Goal: Task Accomplishment & Management: Use online tool/utility

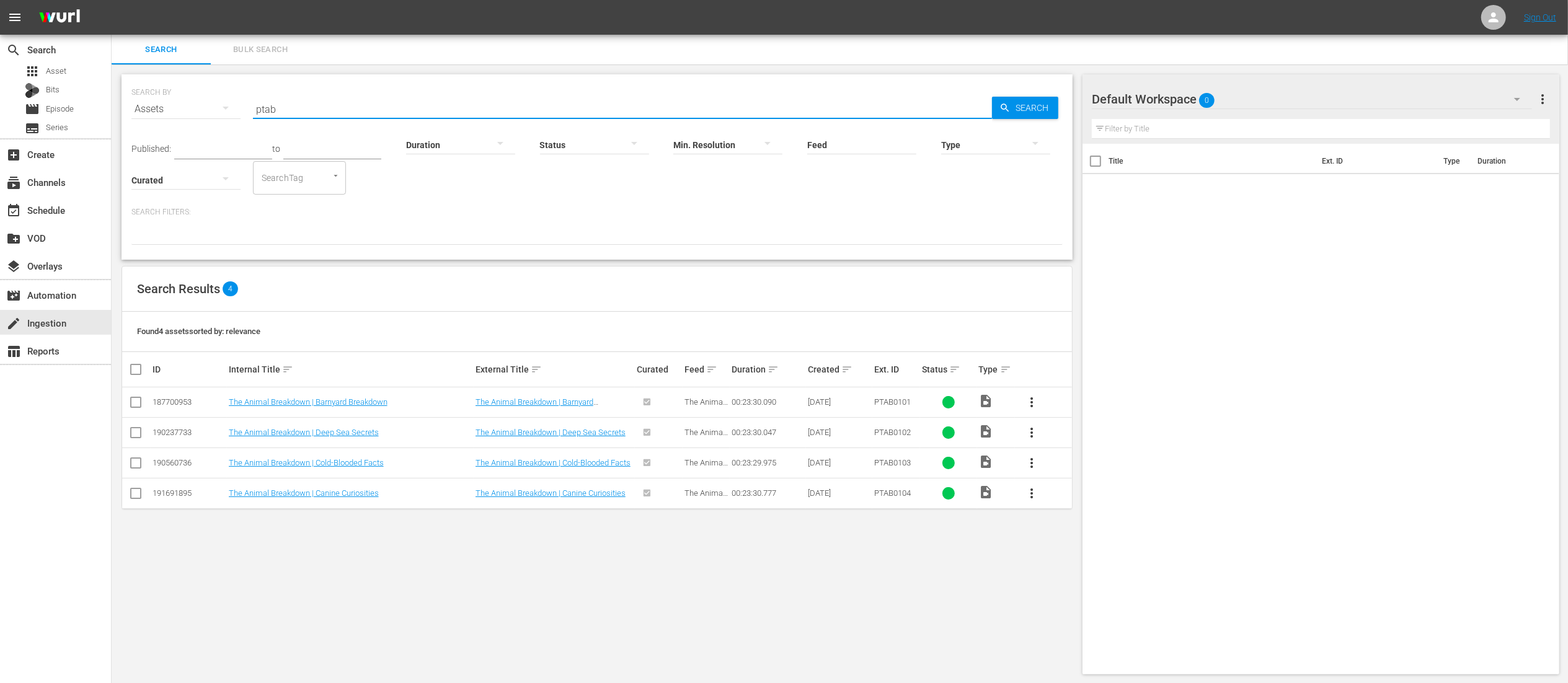
click at [419, 106] on input "ptab" at bounding box center [622, 109] width 739 height 30
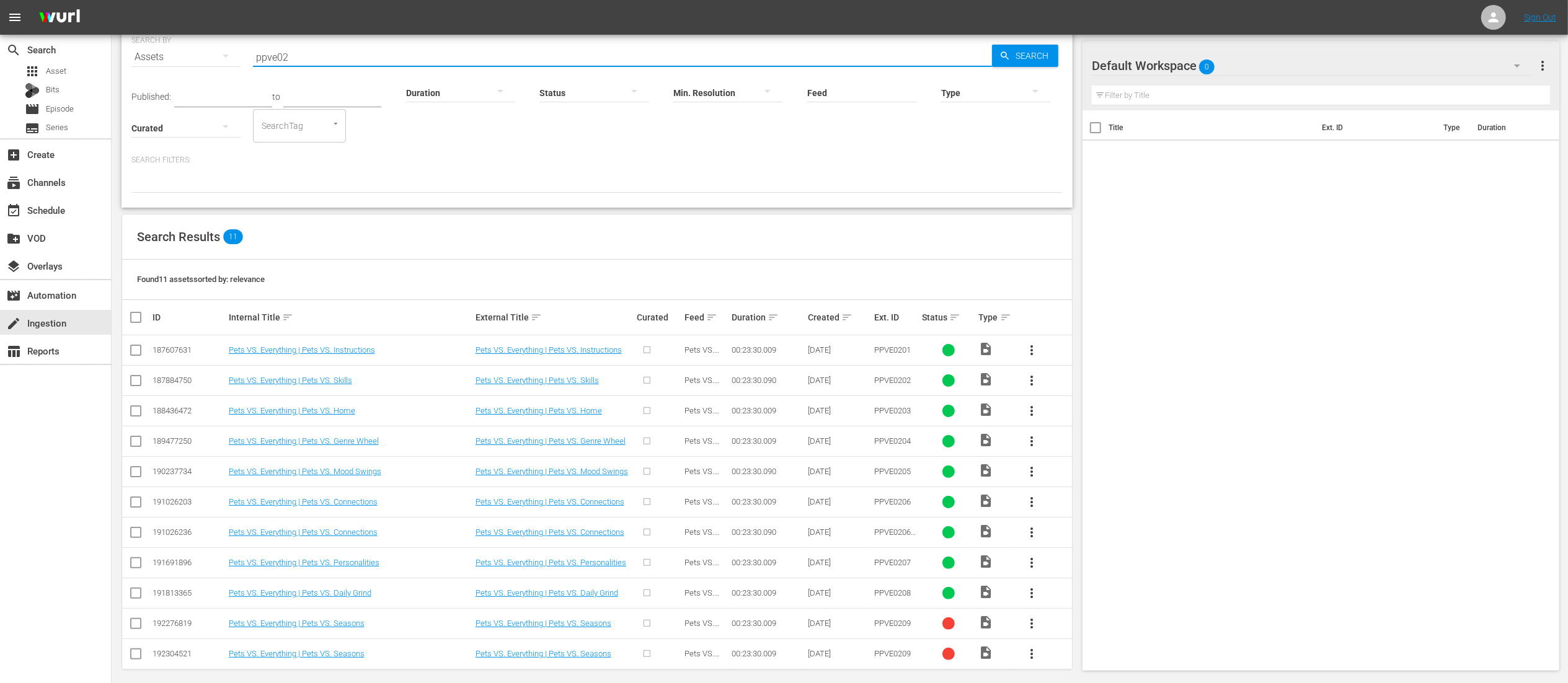
scroll to position [63, 0]
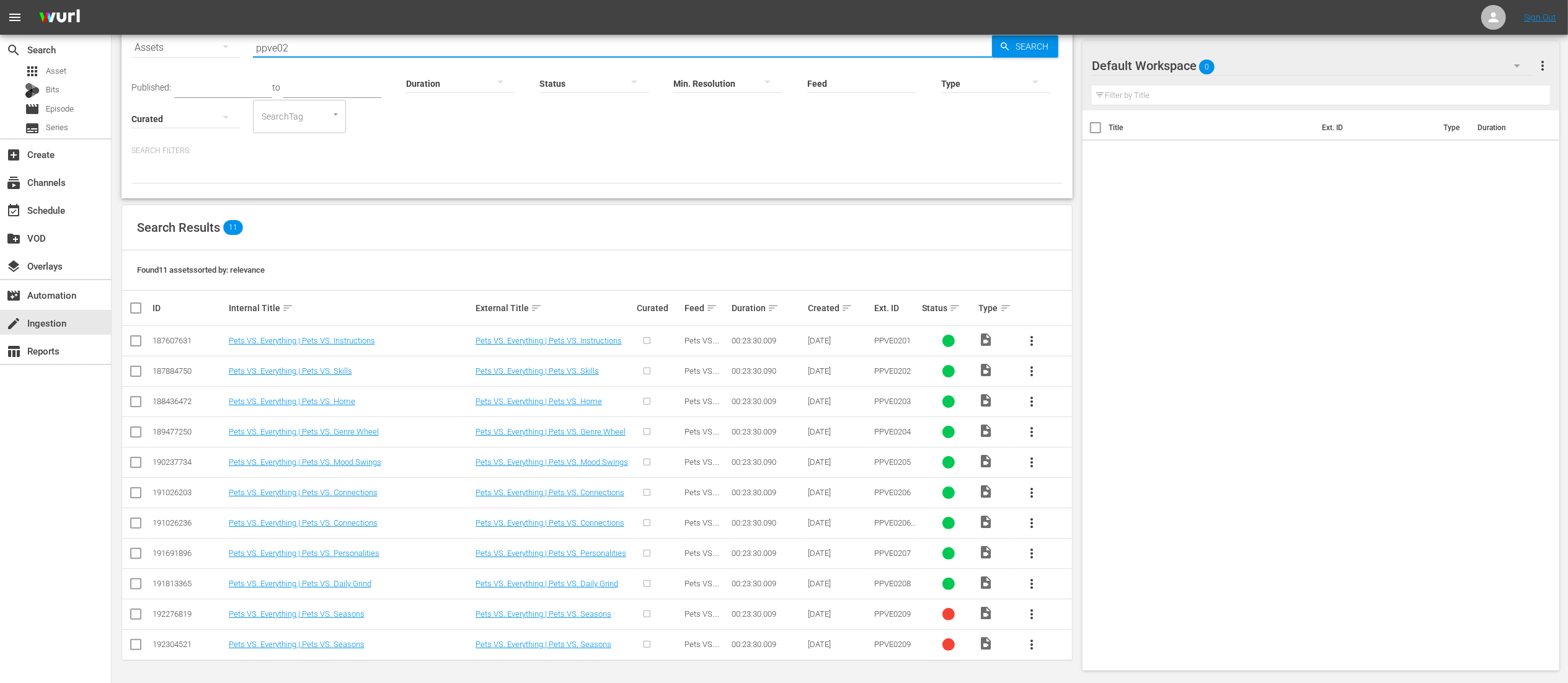
type input "ppve02"
click at [519, 654] on td "Pets VS. Everything | Pets VS. Seasons" at bounding box center [554, 644] width 161 height 30
click at [524, 648] on link "Pets VS. Everything | Pets VS. Seasons" at bounding box center [543, 645] width 136 height 9
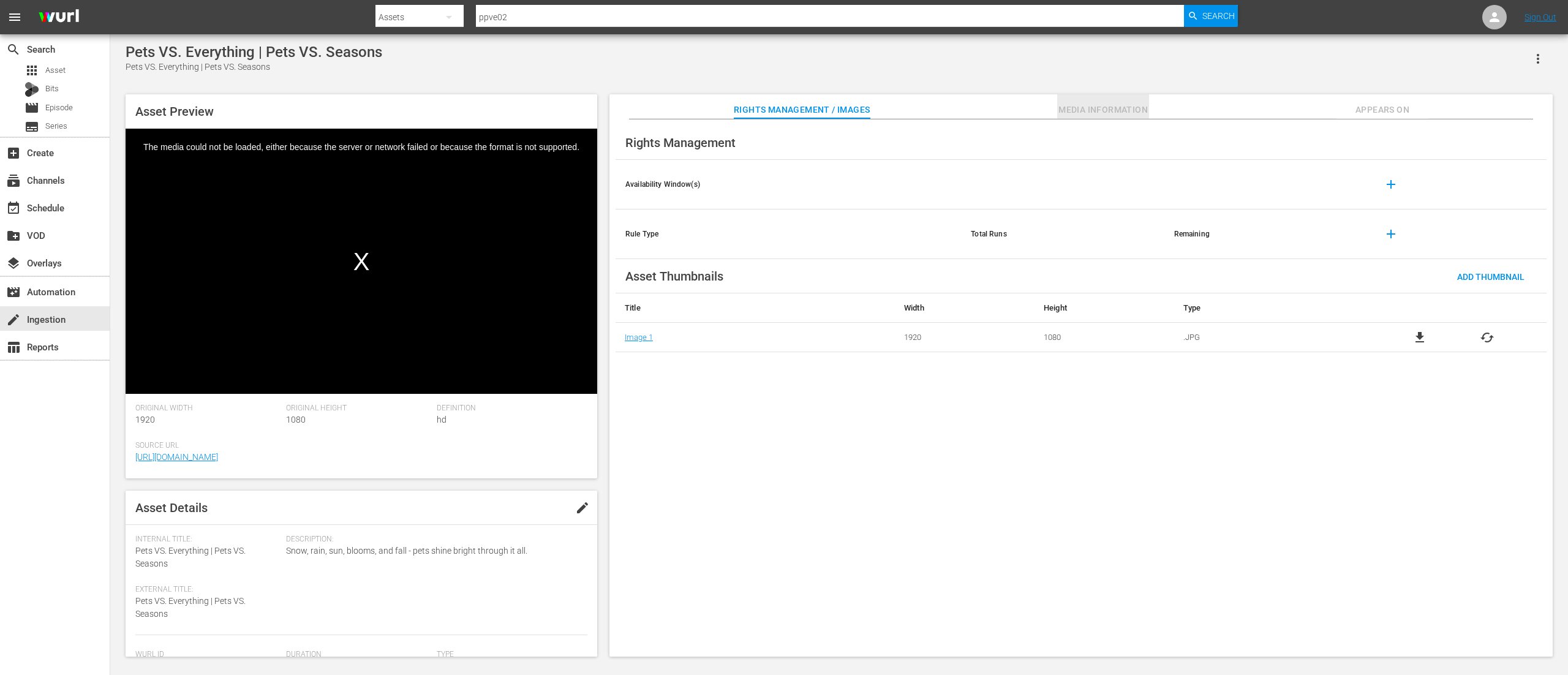
click at [1079, 108] on span "Media Information" at bounding box center [1104, 109] width 92 height 15
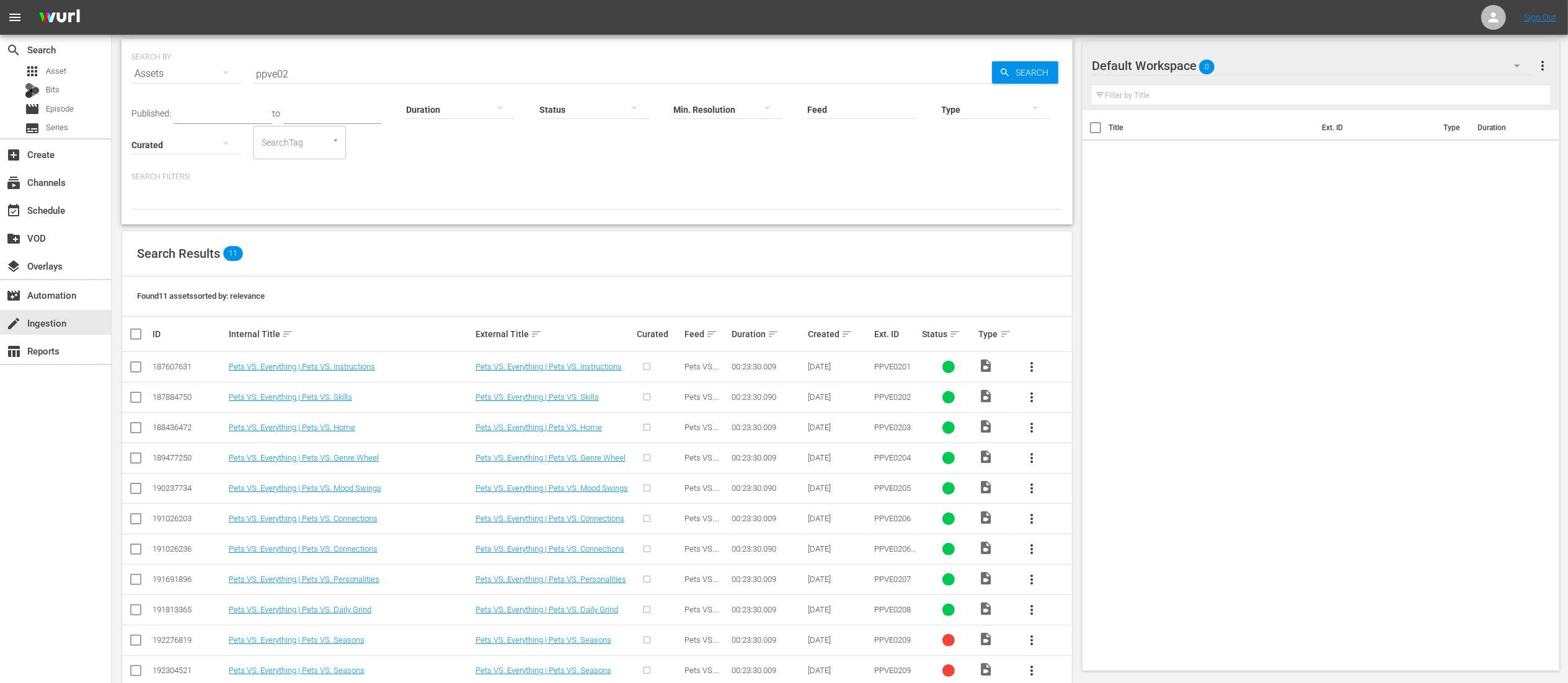
scroll to position [63, 0]
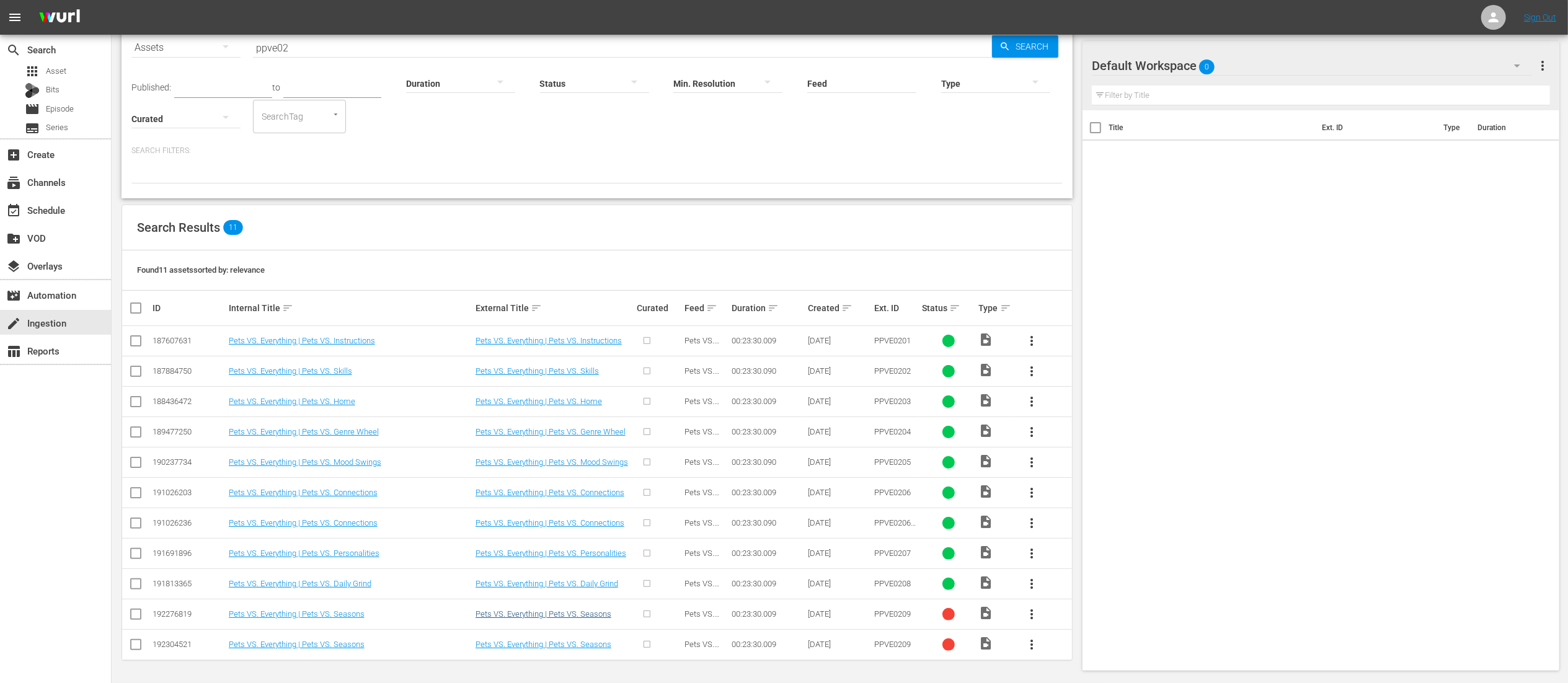
click at [567, 619] on td "Pets VS. Everything | Pets VS. Seasons" at bounding box center [554, 613] width 161 height 30
click at [533, 613] on link "Pets VS. Everything | Pets VS. Seasons" at bounding box center [543, 614] width 136 height 9
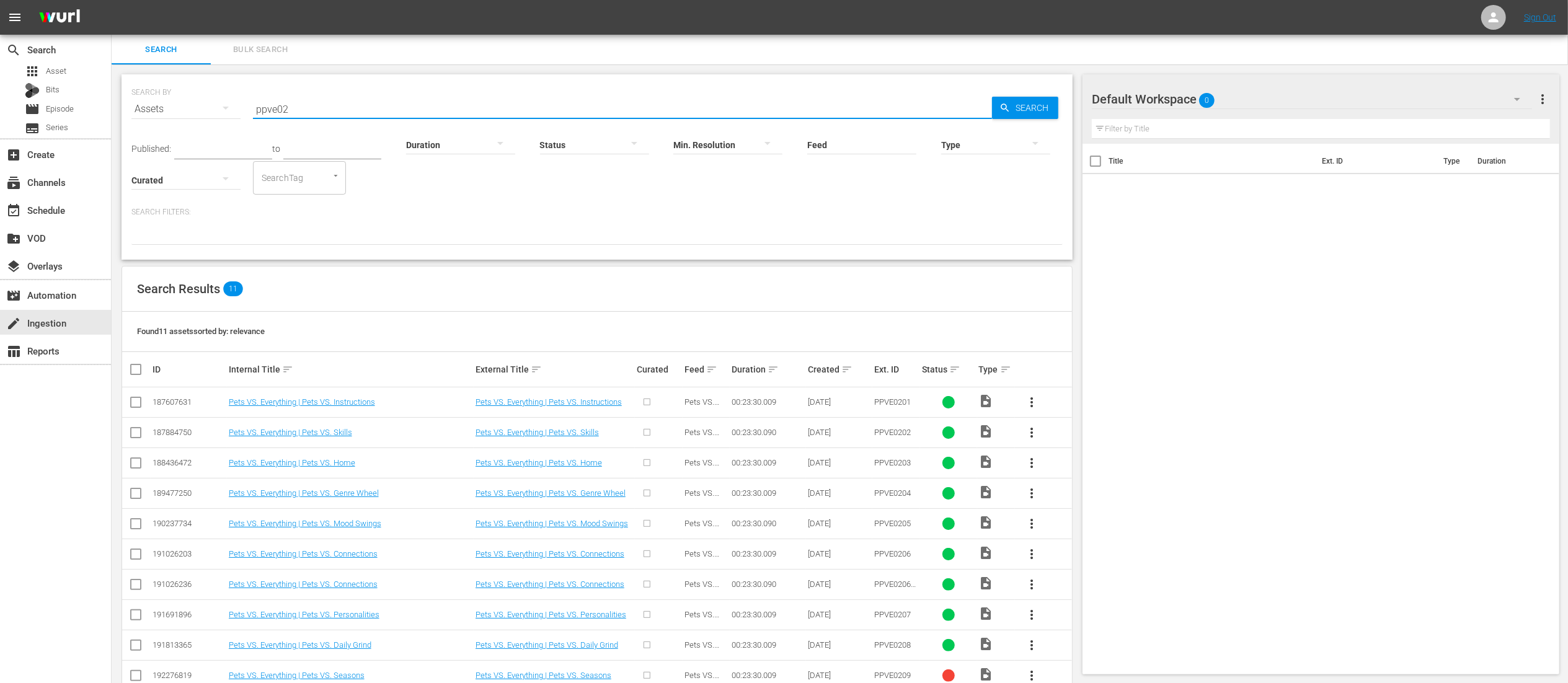
click at [485, 106] on input "ppve02" at bounding box center [622, 109] width 739 height 30
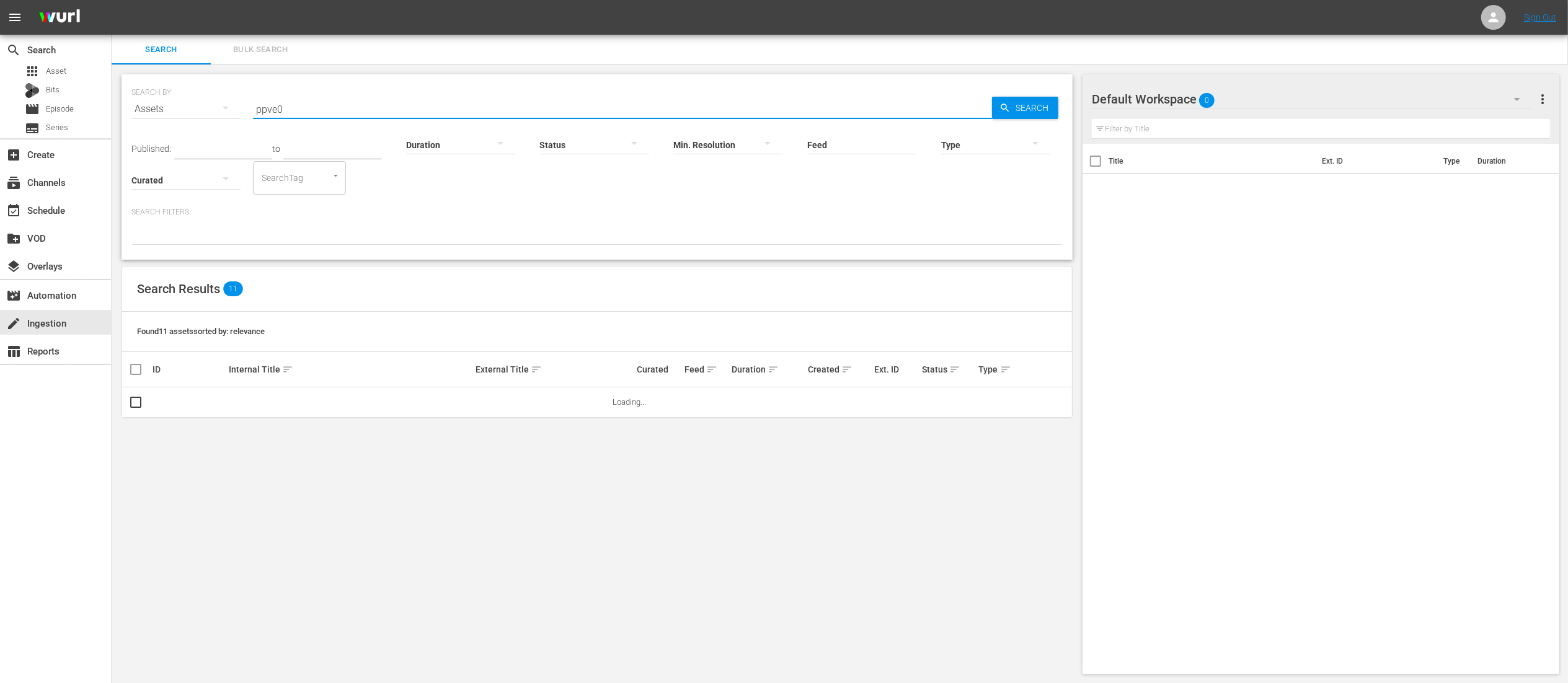
type input "ppve02"
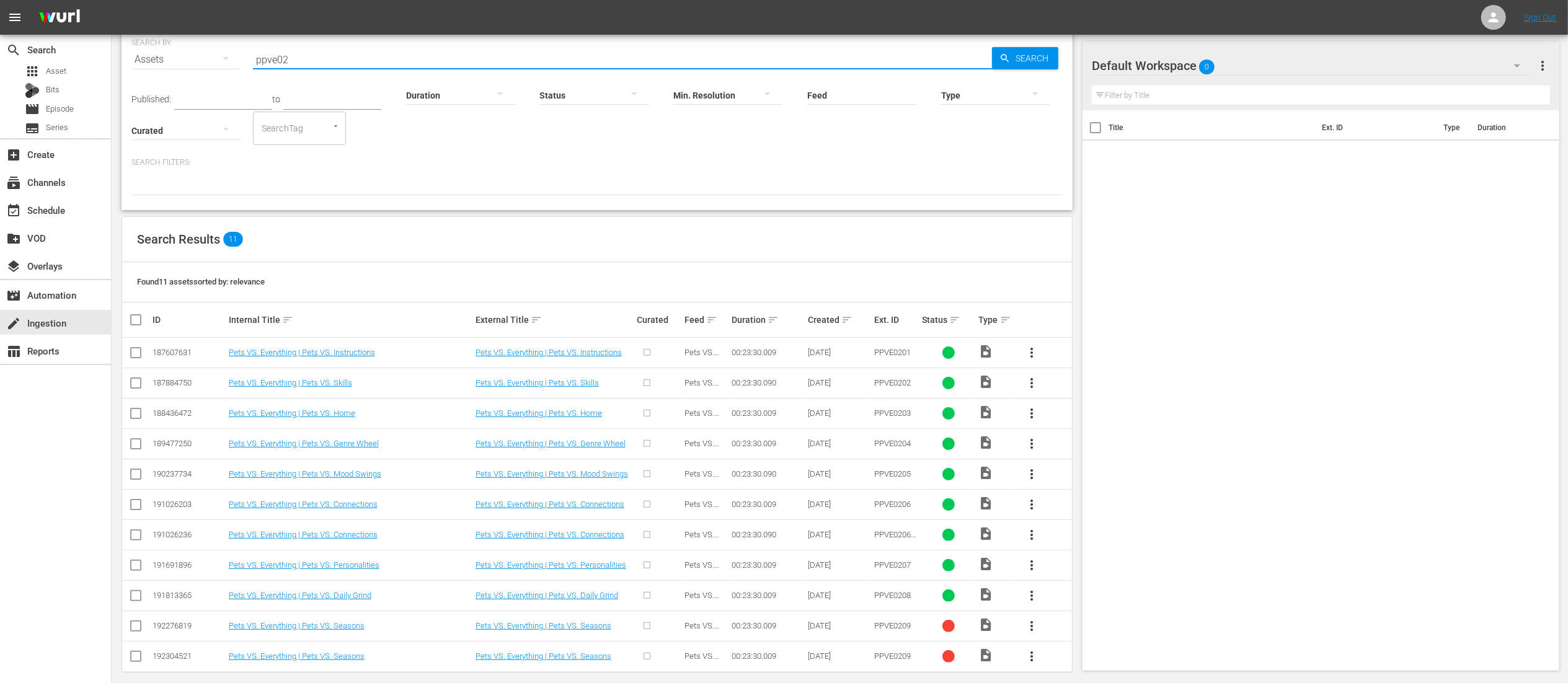
scroll to position [63, 0]
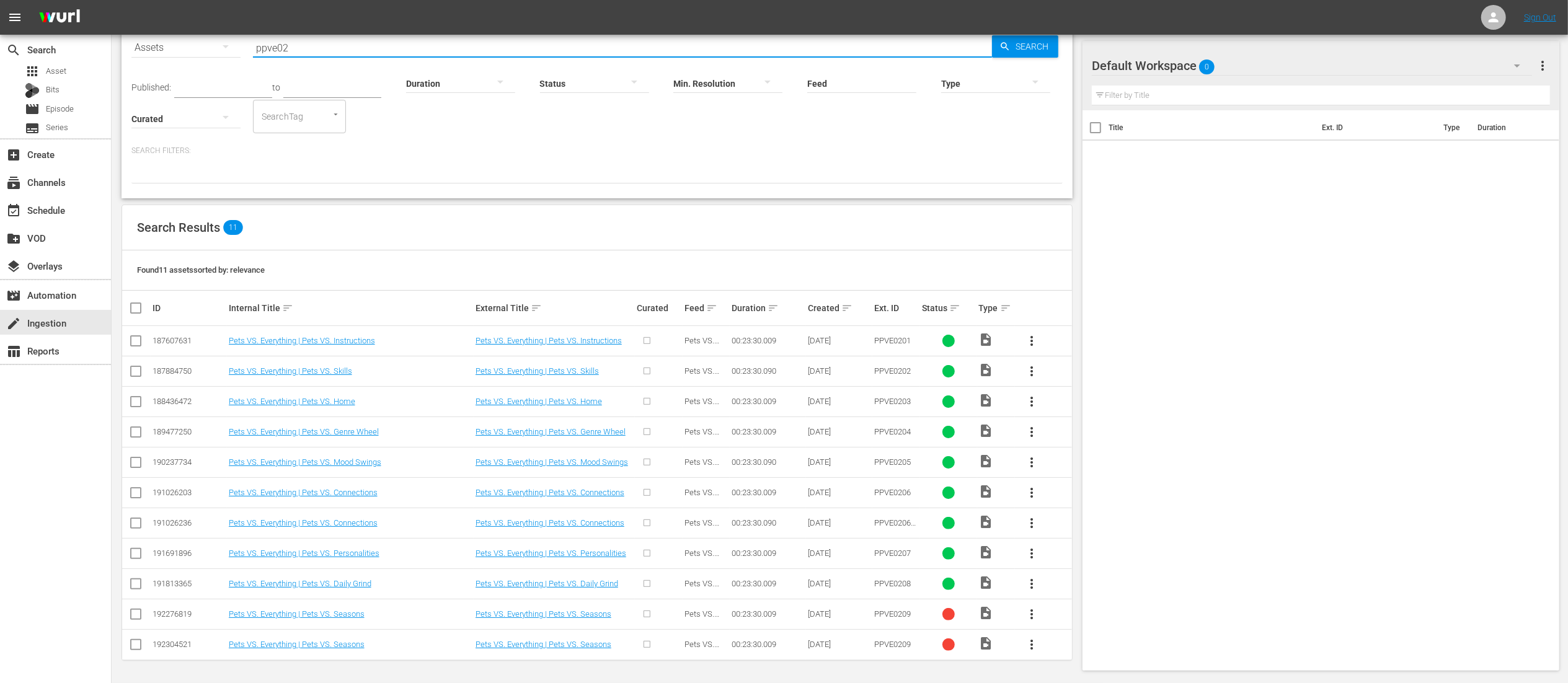
click at [1037, 617] on span "more_vert" at bounding box center [1032, 614] width 15 height 15
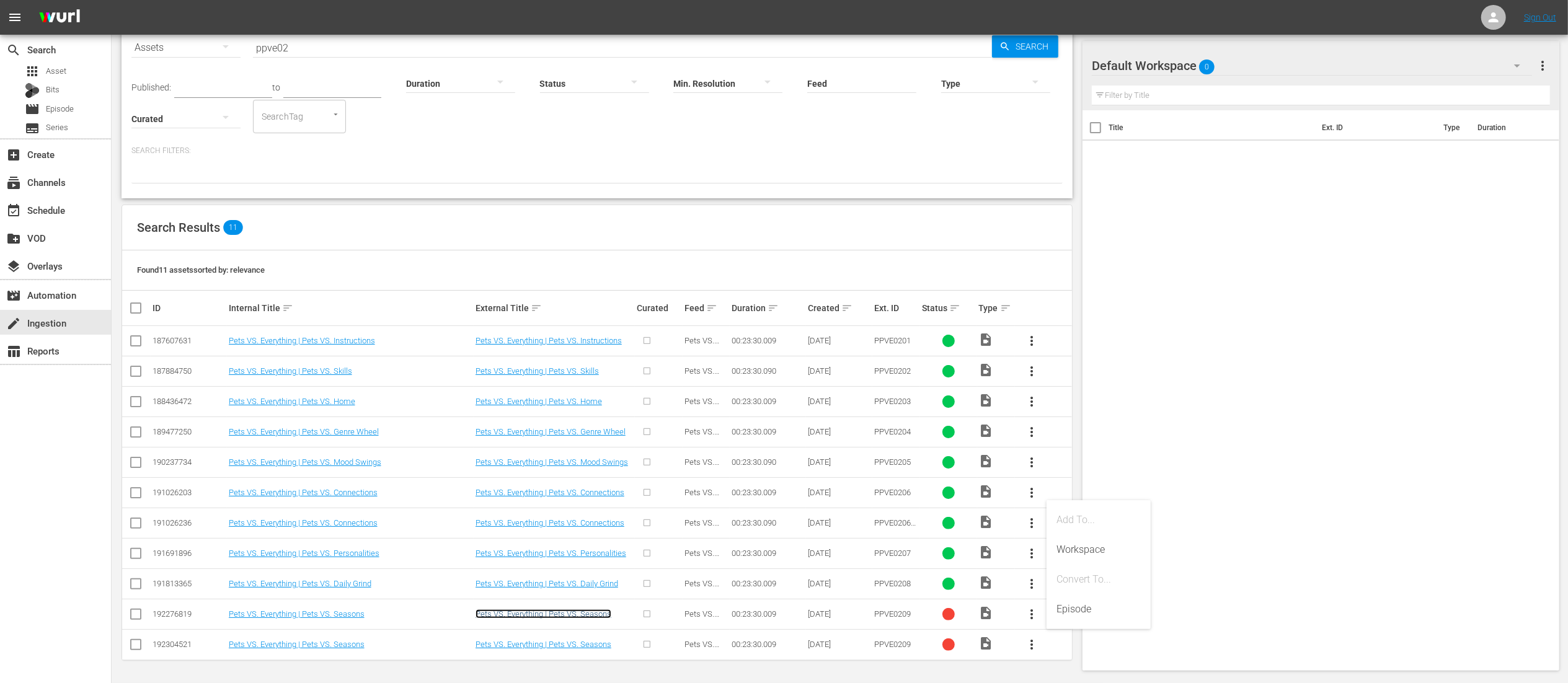
click at [535, 617] on link "Pets VS. Everything | Pets VS. Seasons" at bounding box center [543, 614] width 136 height 9
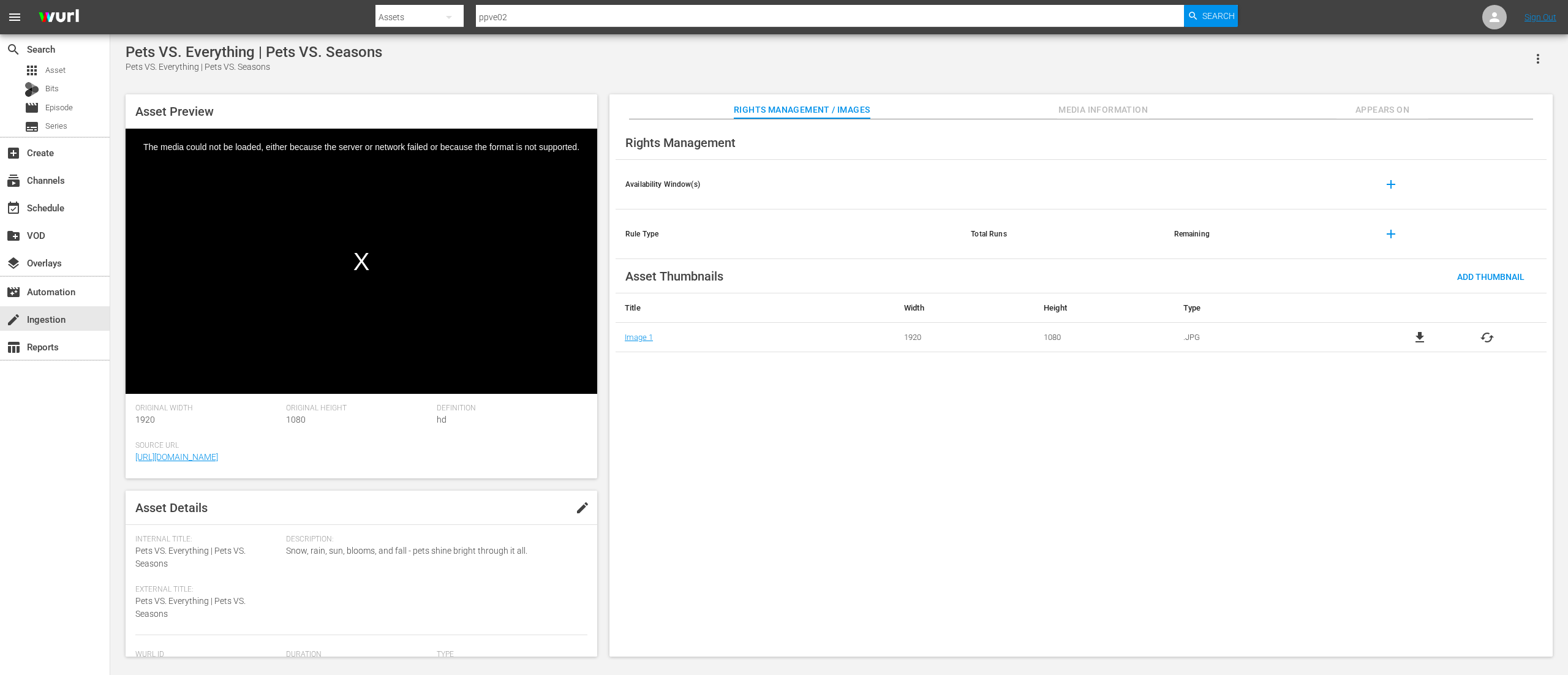
click at [1538, 63] on icon "button" at bounding box center [1538, 59] width 14 height 14
click at [1493, 147] on div "DELETE" at bounding box center [1502, 142] width 83 height 30
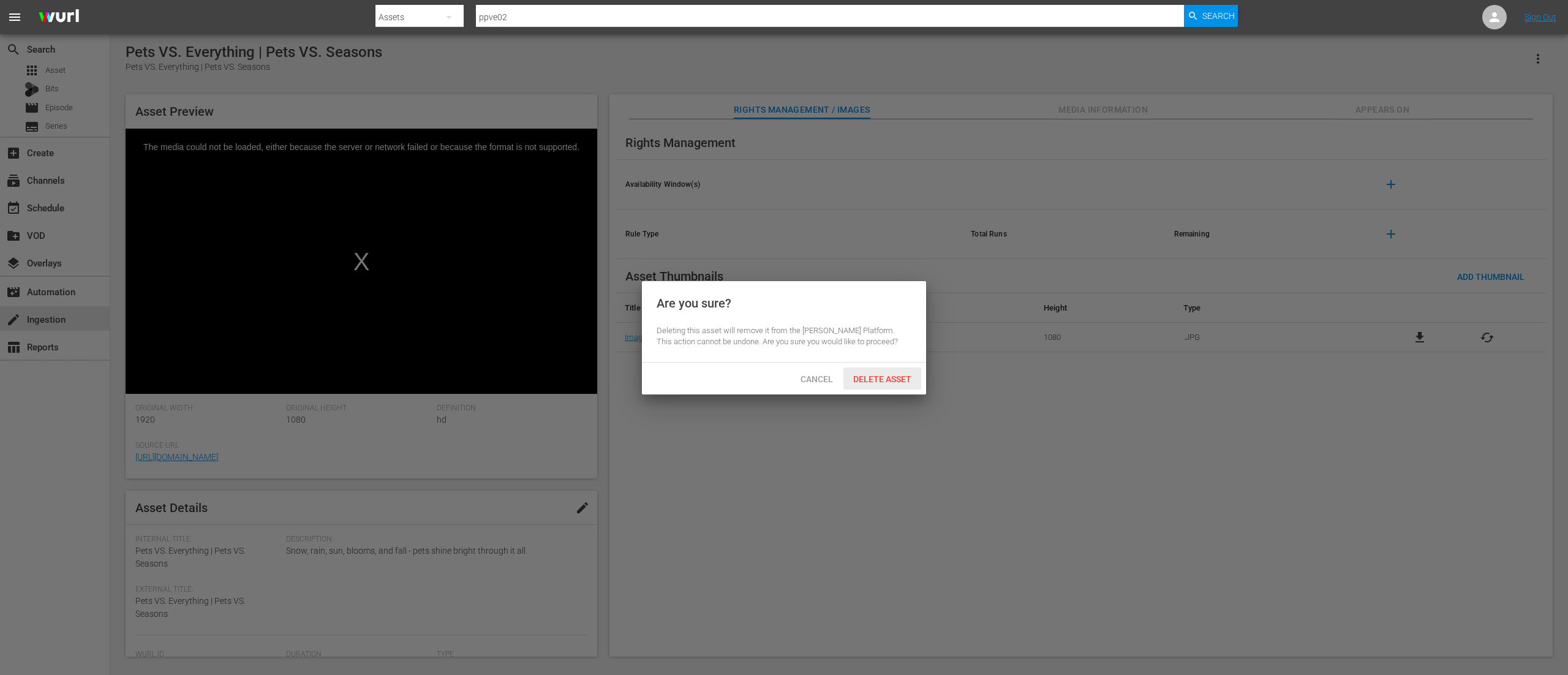
click at [902, 376] on span "Delete Asset" at bounding box center [882, 379] width 78 height 10
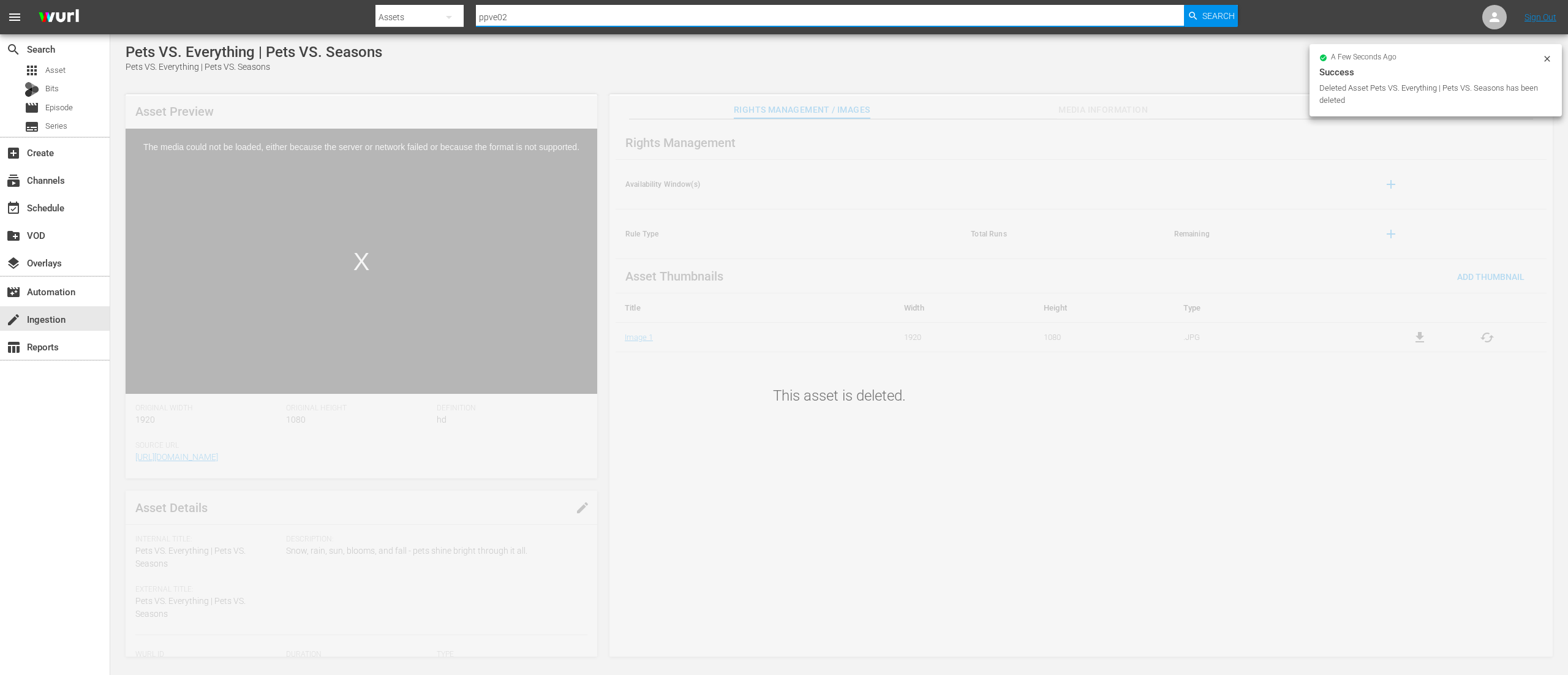
click at [698, 14] on input "ppve02" at bounding box center [830, 17] width 708 height 30
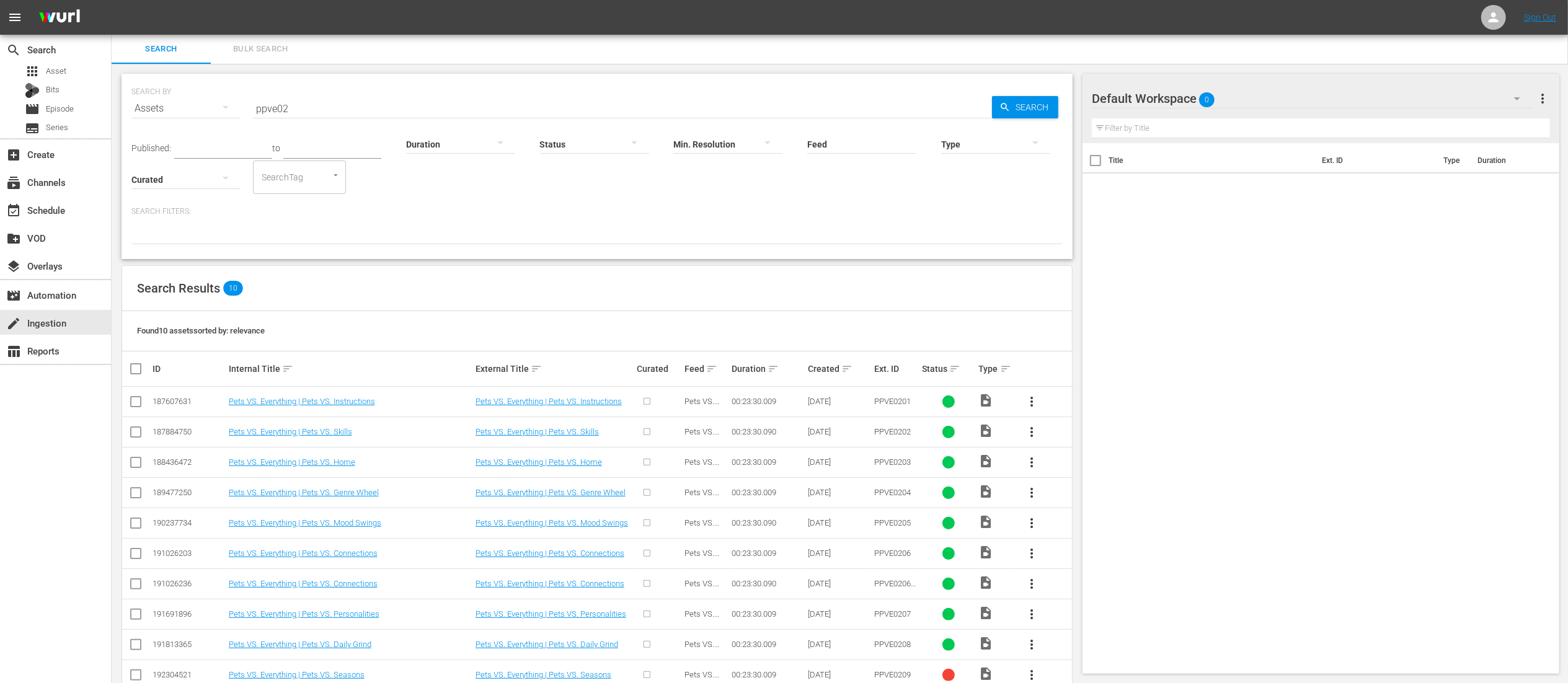
scroll to position [33, 0]
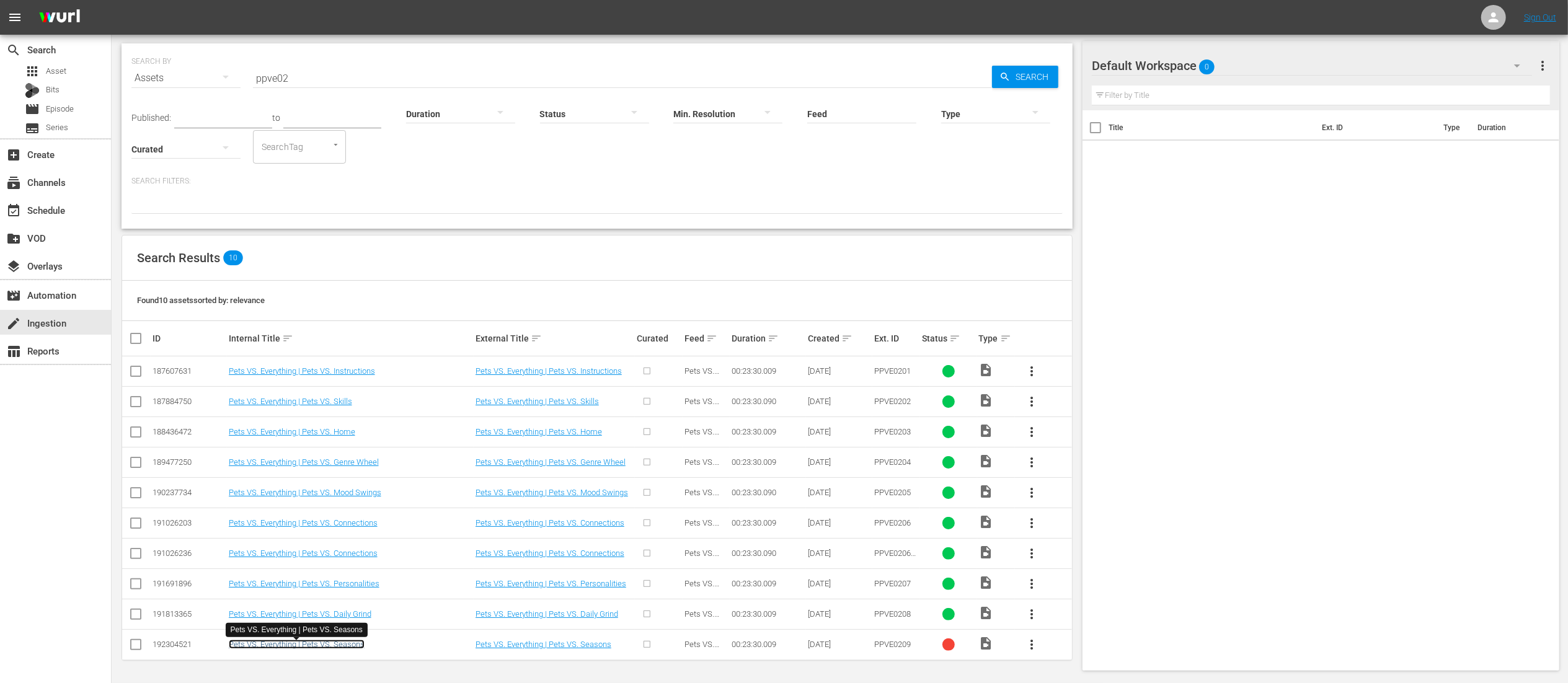
click at [300, 646] on link "Pets VS. Everything | Pets VS. Seasons" at bounding box center [297, 645] width 136 height 9
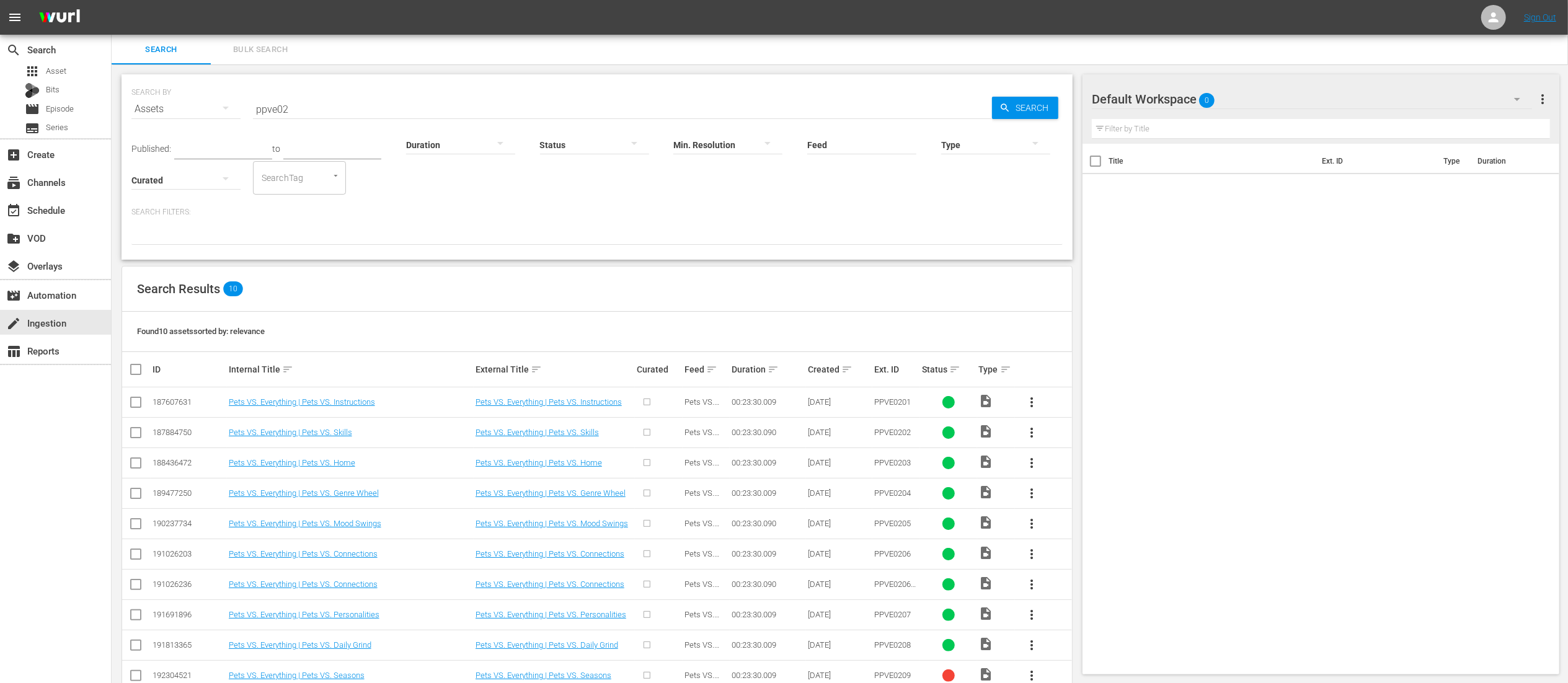
scroll to position [33, 0]
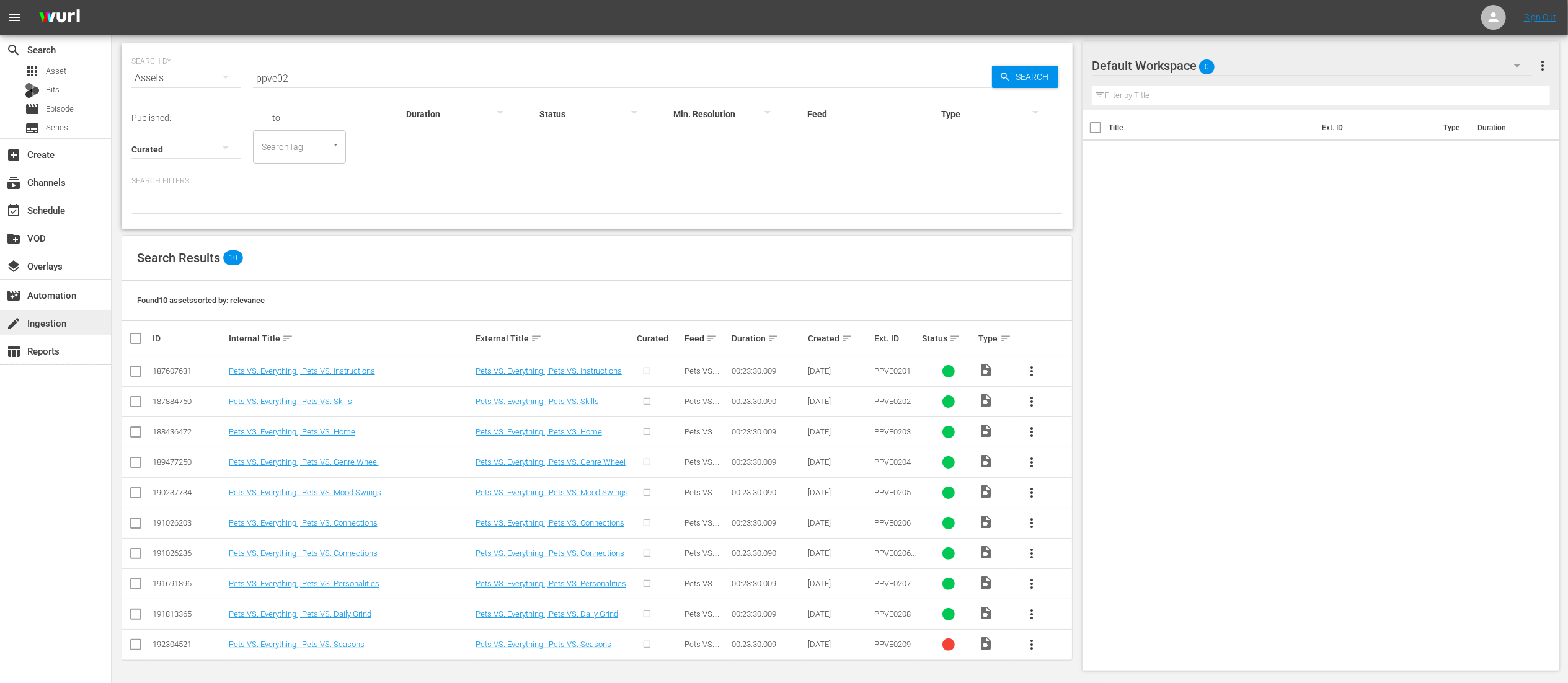
click at [49, 327] on div "create Ingestion" at bounding box center [35, 321] width 70 height 11
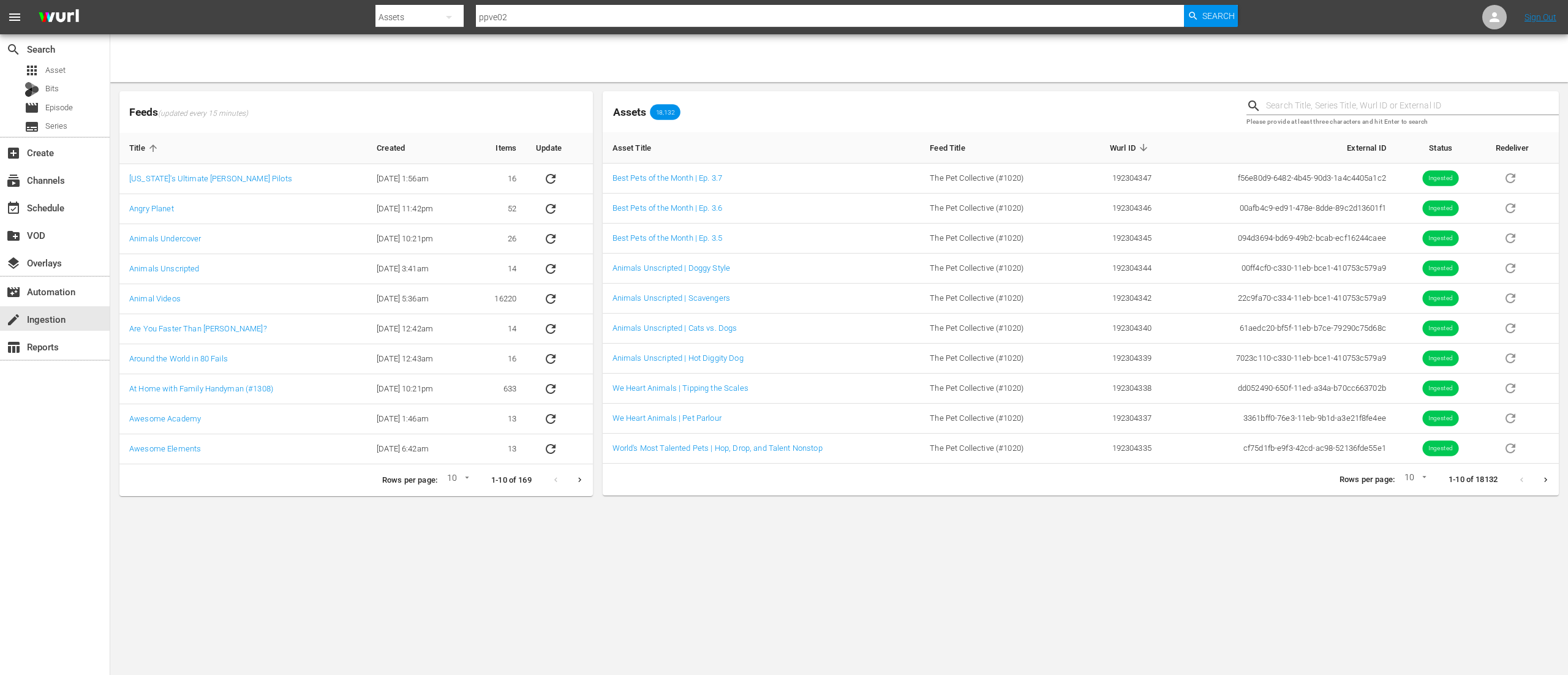
click at [869, 544] on body "menu Search By Assets Search ID, Title, Description, Keywords, or Category ppve…" at bounding box center [784, 338] width 1568 height 675
